Goal: Transaction & Acquisition: Register for event/course

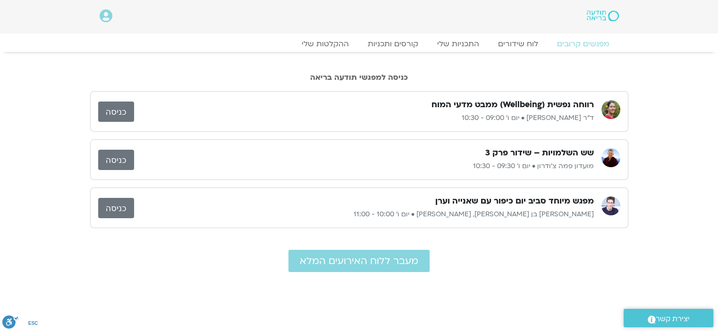
click at [119, 154] on link "כניסה" at bounding box center [116, 160] width 36 height 20
click at [342, 41] on link "ההקלטות שלי" at bounding box center [324, 43] width 79 height 11
click at [333, 46] on link "ההקלטות שלי" at bounding box center [324, 43] width 79 height 11
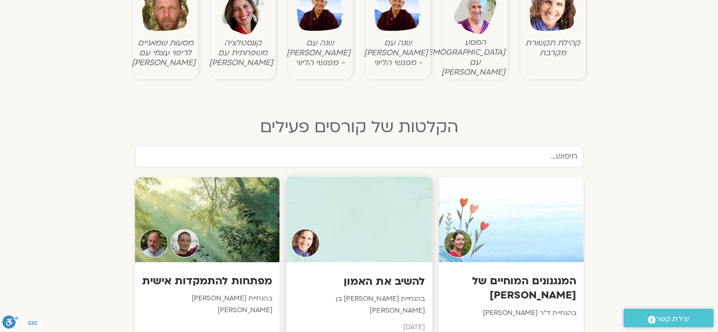
scroll to position [283, 0]
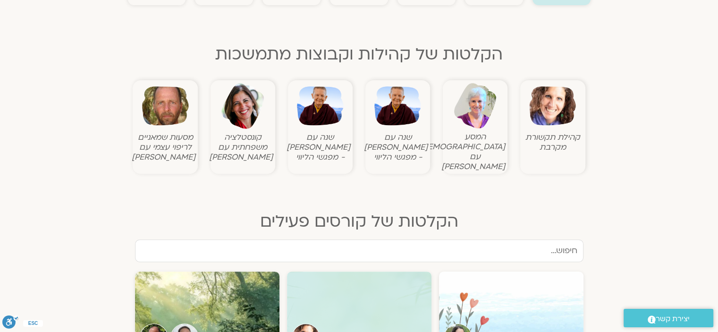
click at [389, 120] on img at bounding box center [397, 106] width 47 height 47
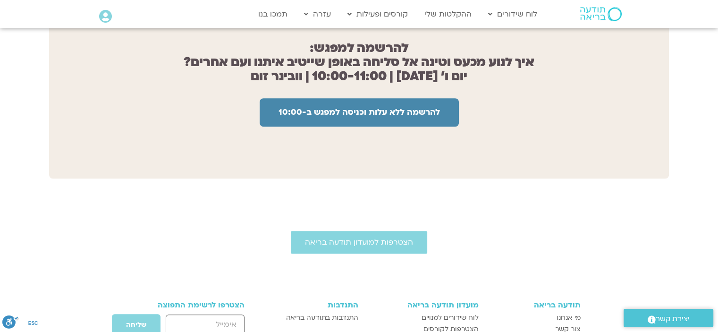
scroll to position [802, 0]
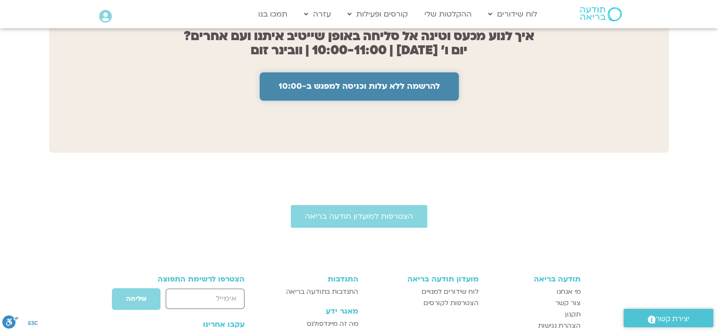
click at [394, 82] on span "להרשמה ללא עלות וכניסה למפגש ב-10:00" at bounding box center [358, 86] width 161 height 9
